Goal: Task Accomplishment & Management: Complete application form

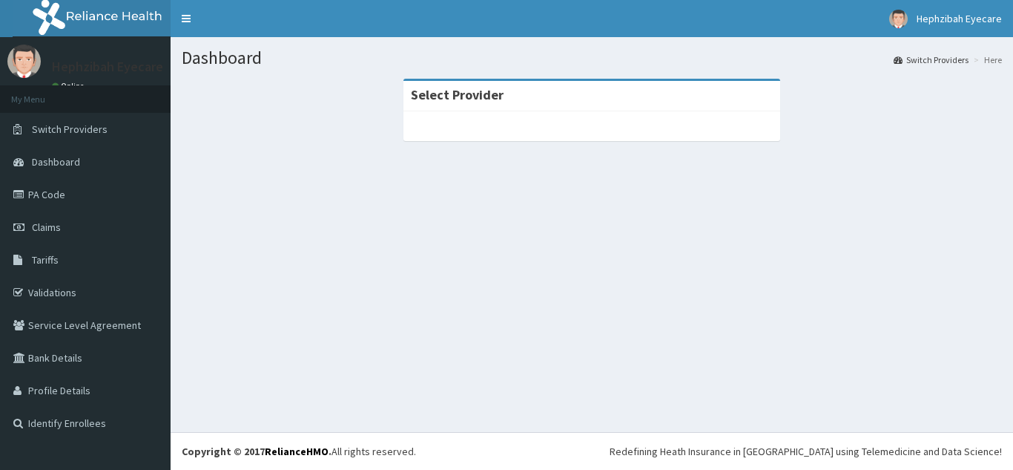
click at [266, 224] on div "Dashboard Switch Providers Here Select Provider" at bounding box center [592, 234] width 843 height 395
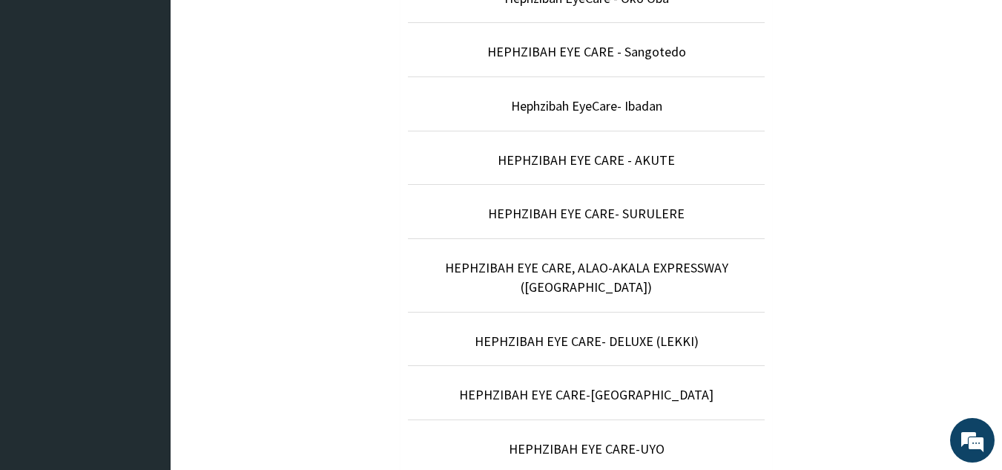
scroll to position [475, 0]
click at [637, 332] on link "HEPHZIBAH EYE CARE- DELUXE (LEKKI)" at bounding box center [587, 340] width 224 height 17
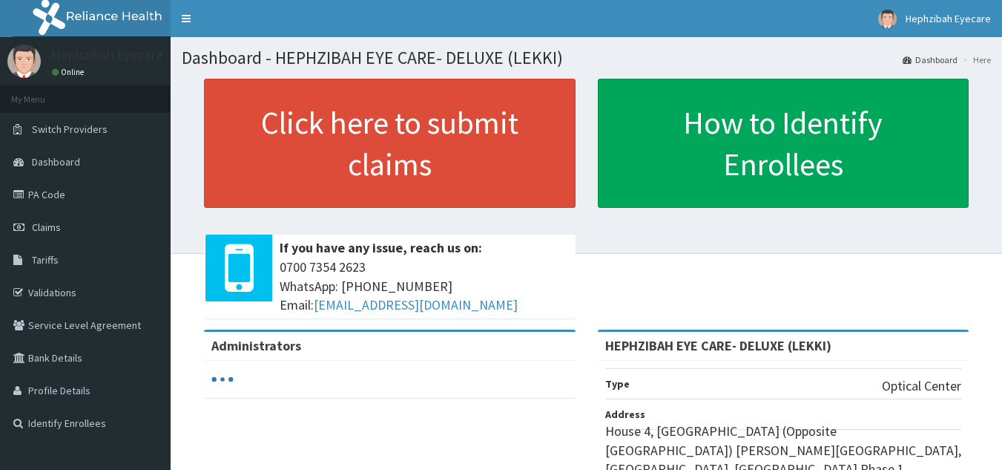
click at [62, 196] on link "PA Code" at bounding box center [85, 194] width 171 height 33
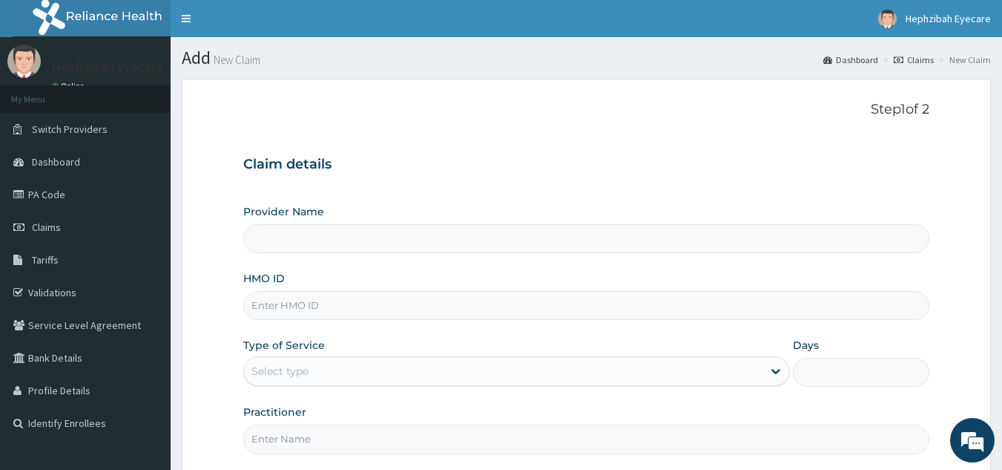
type input "HEPHZIBAH EYE CARE- DELUXE (LEKKI)"
click at [350, 312] on input "HMO ID" at bounding box center [586, 305] width 687 height 29
type input "RET/45907/A"
click at [352, 366] on div "Select type" at bounding box center [503, 371] width 518 height 24
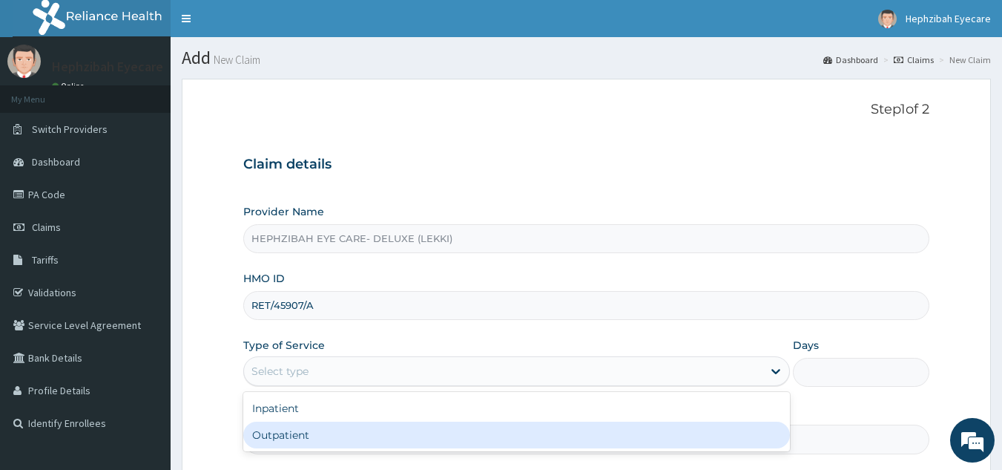
click at [344, 433] on div "Outpatient" at bounding box center [516, 434] width 547 height 27
type input "1"
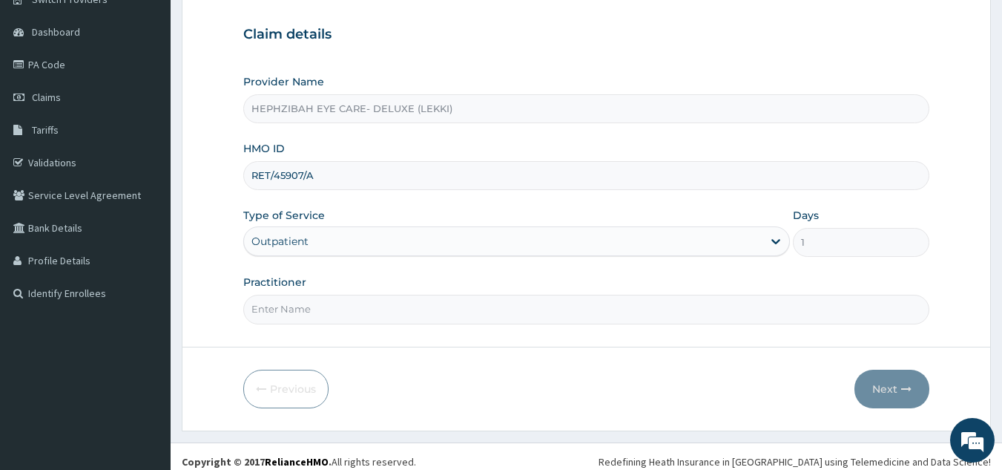
scroll to position [140, 0]
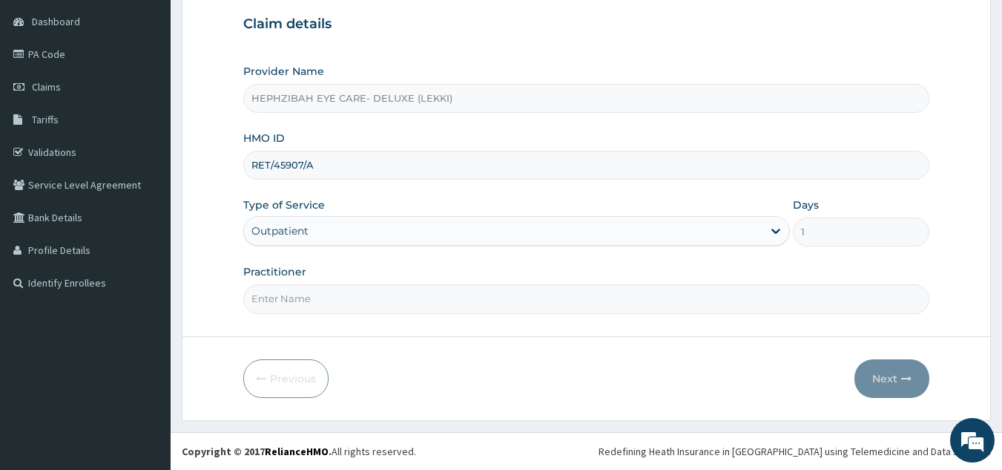
click at [329, 300] on input "Practitioner" at bounding box center [586, 298] width 687 height 29
type input "OPTOMETRIST"
click at [883, 376] on button "Next" at bounding box center [891, 378] width 75 height 39
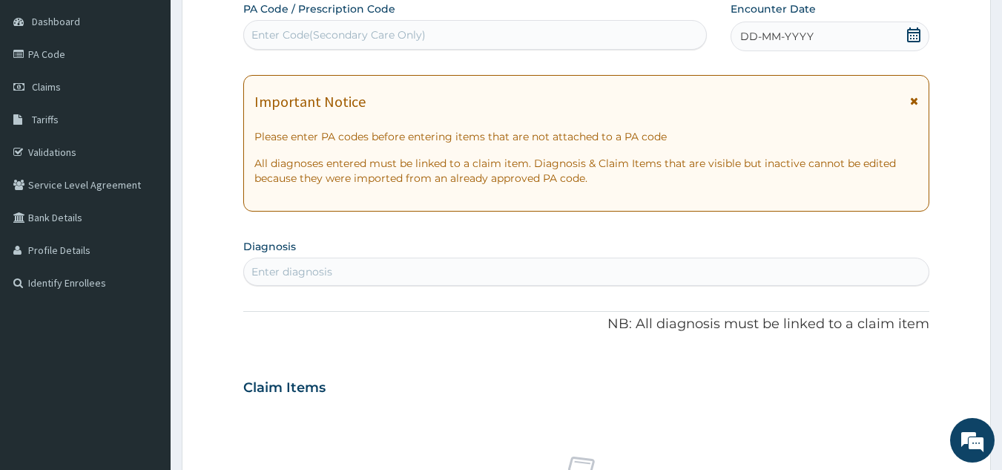
click at [905, 30] on div "DD-MM-YYYY" at bounding box center [830, 37] width 199 height 30
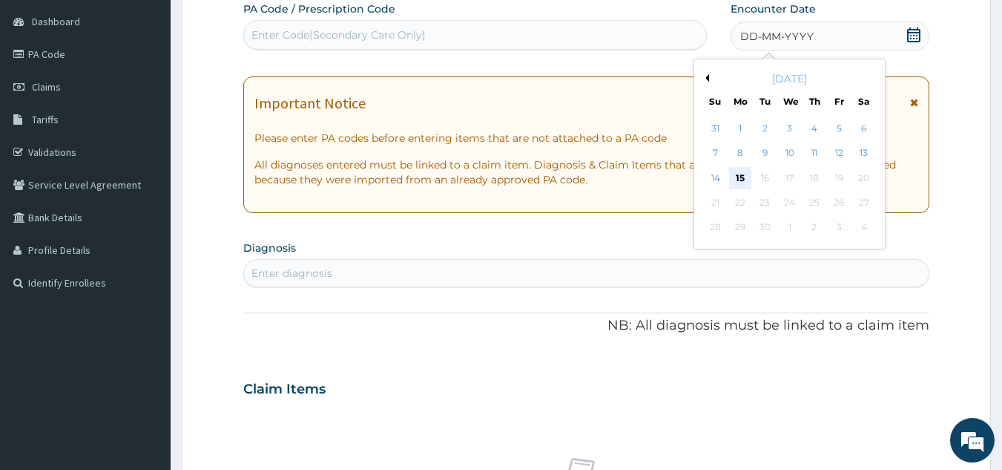
click at [746, 173] on div "15" at bounding box center [740, 178] width 22 height 22
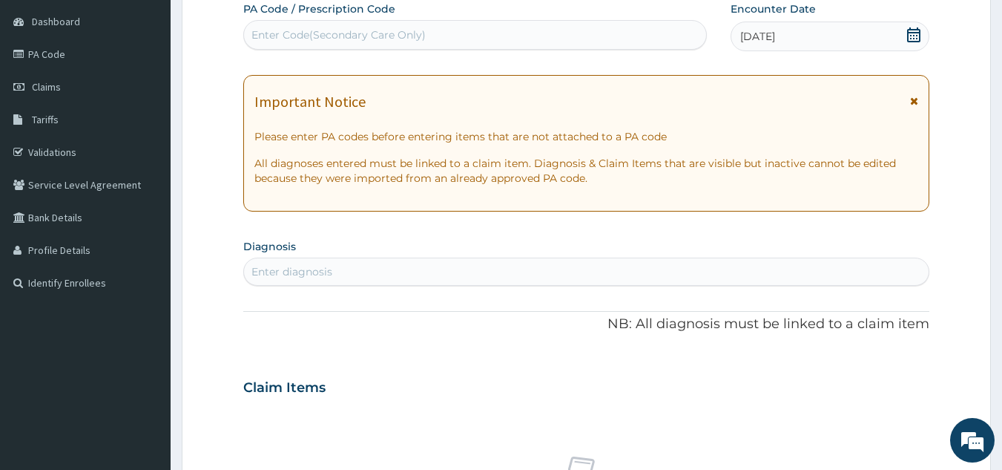
click at [469, 32] on div "Enter Code(Secondary Care Only)" at bounding box center [475, 35] width 463 height 24
paste input "PA/2D2357"
type input "PA/2D2357"
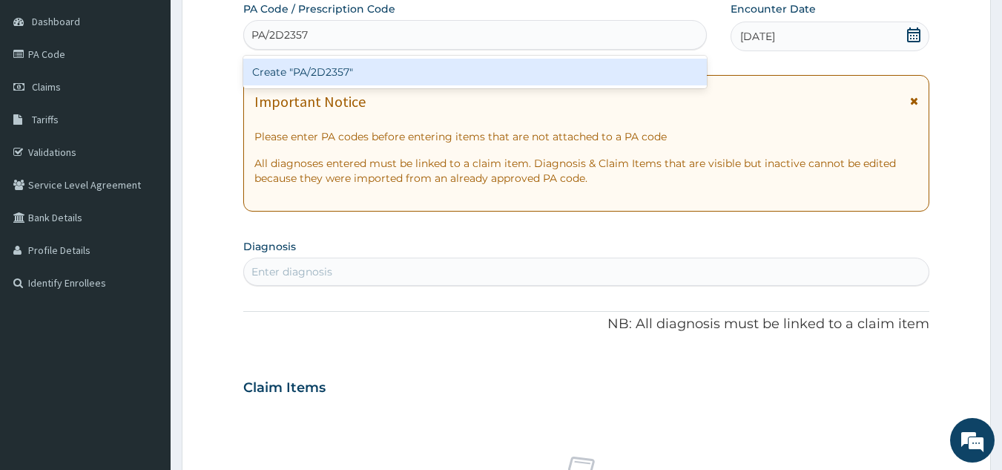
click at [458, 70] on div "Create "PA/2D2357"" at bounding box center [475, 72] width 464 height 27
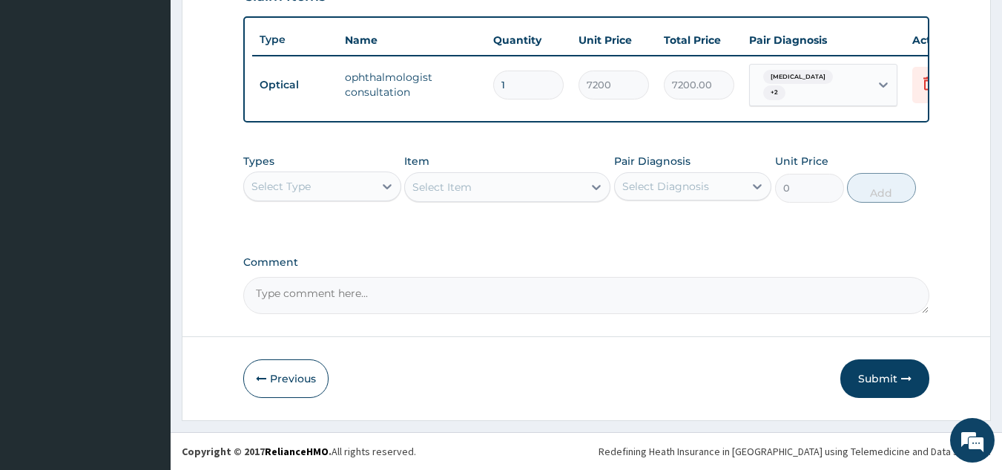
scroll to position [547, 0]
click at [880, 380] on button "Submit" at bounding box center [884, 378] width 89 height 39
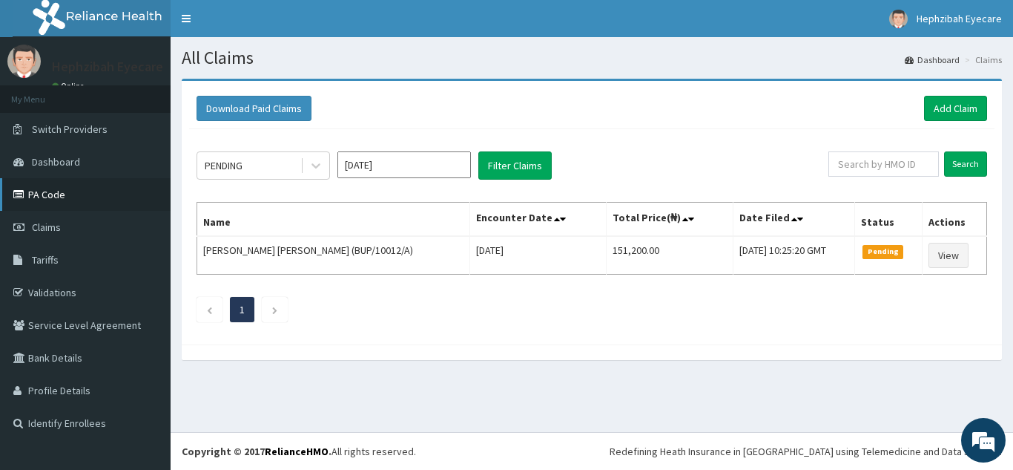
click at [88, 188] on link "PA Code" at bounding box center [85, 194] width 171 height 33
